Goal: Transaction & Acquisition: Purchase product/service

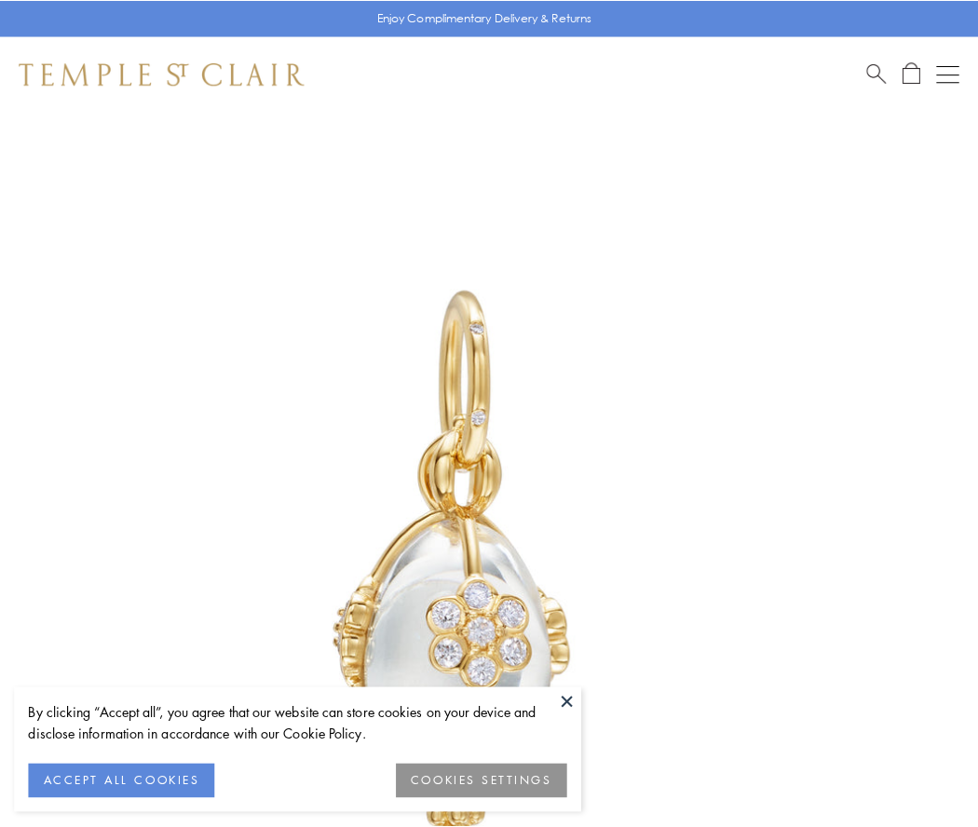
scroll to position [25, 0]
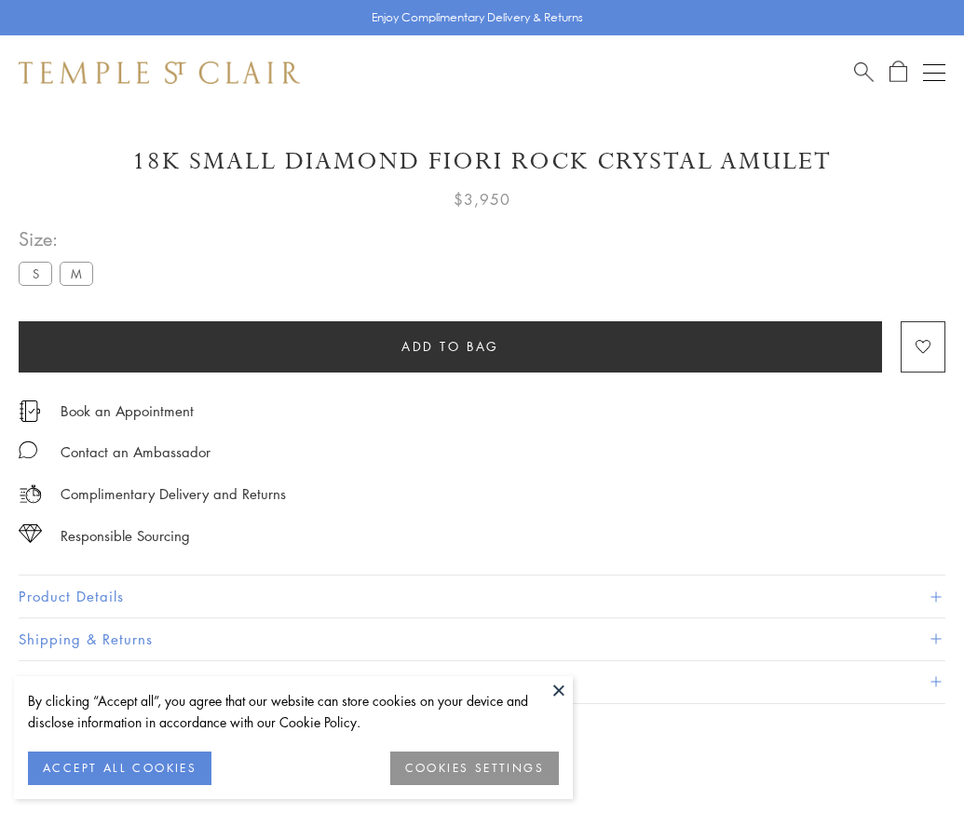
click at [450, 345] on span "Add to bag" at bounding box center [450, 346] width 98 height 20
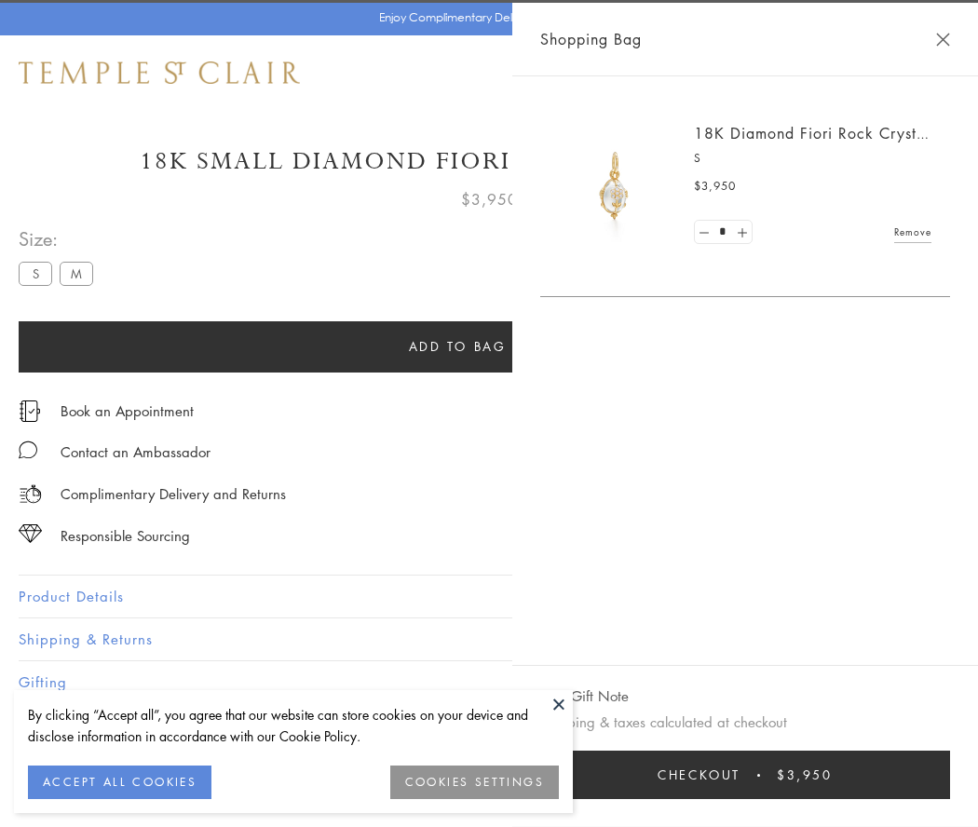
click at [740, 775] on span "Checkout" at bounding box center [698, 775] width 83 height 20
